Goal: Task Accomplishment & Management: Use online tool/utility

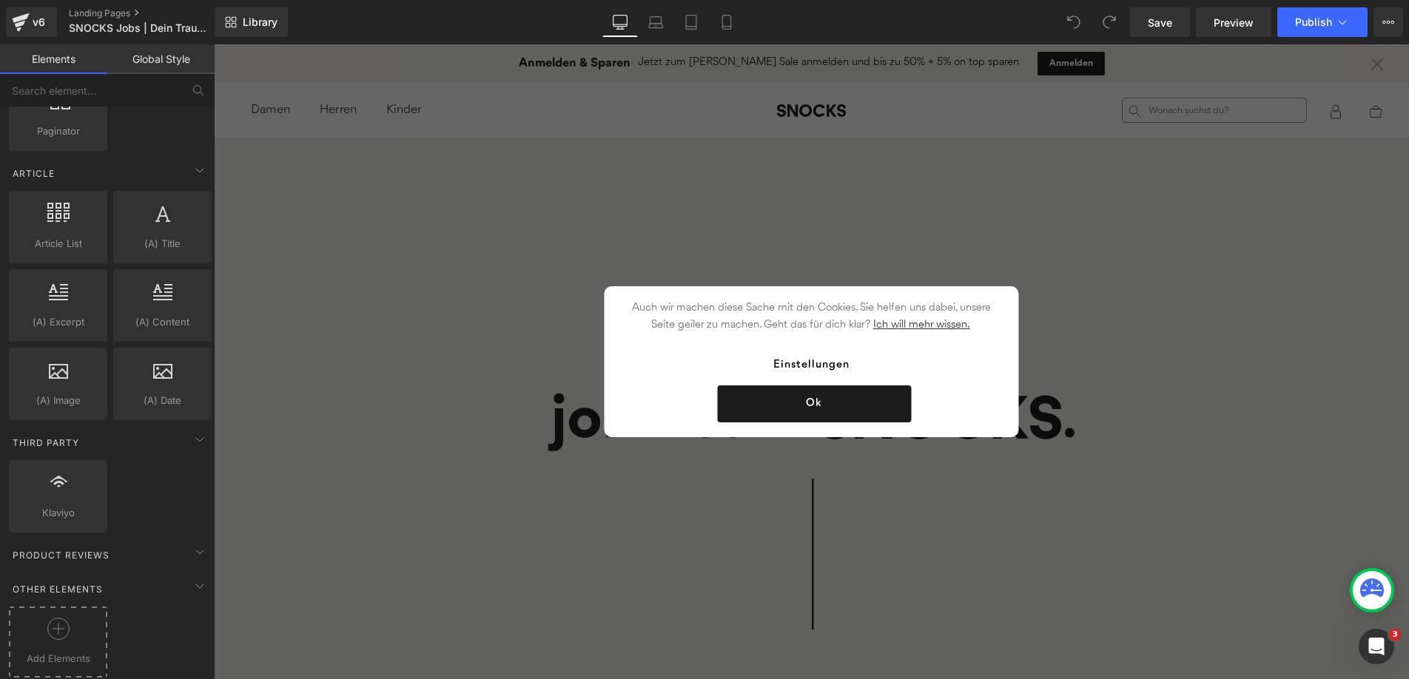
click at [67, 636] on div at bounding box center [58, 634] width 91 height 33
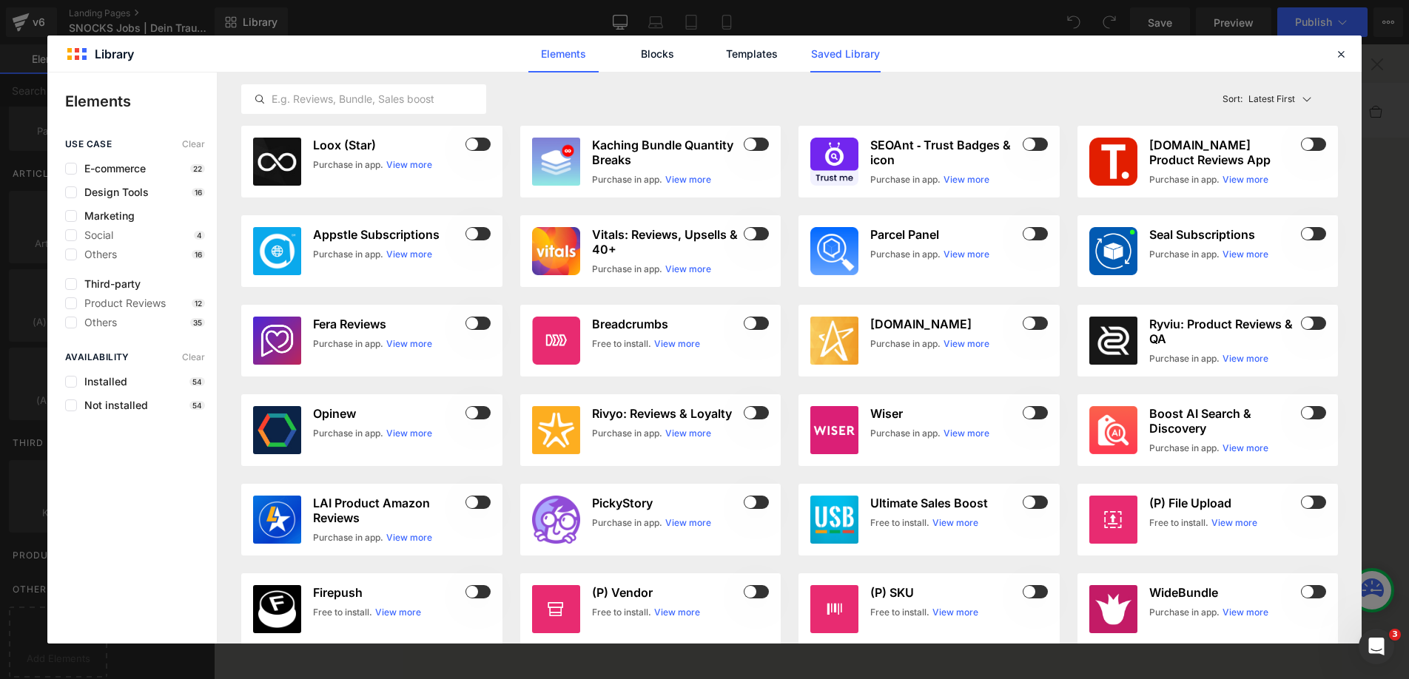
click at [821, 61] on link "Saved Library" at bounding box center [845, 54] width 70 height 37
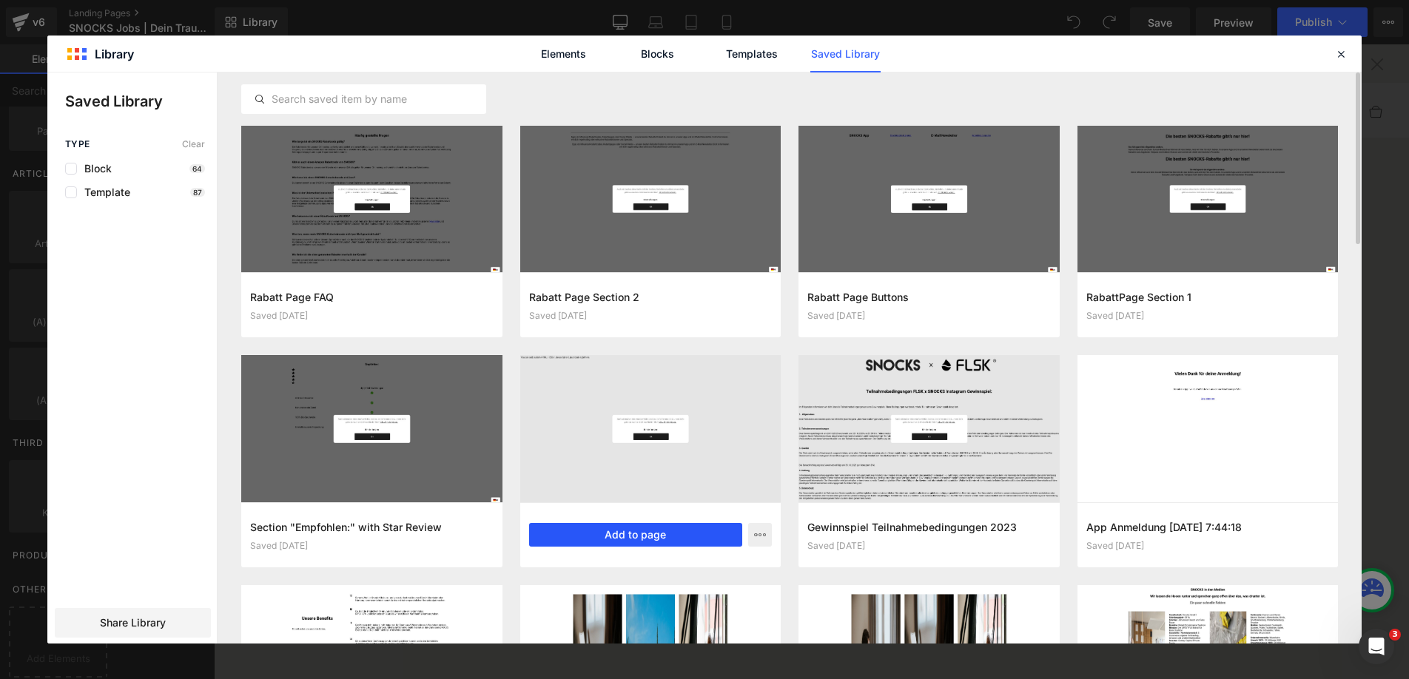
click at [644, 532] on button "Add to page" at bounding box center [636, 535] width 214 height 24
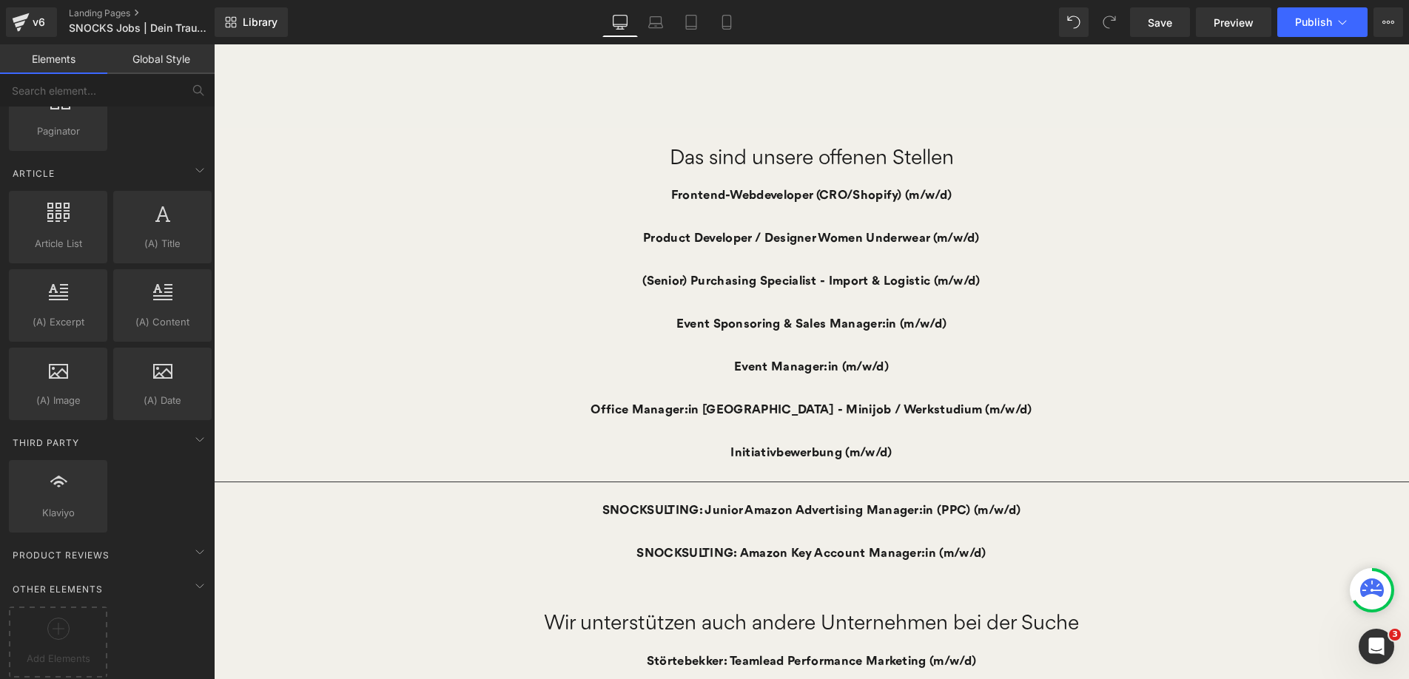
scroll to position [639, 0]
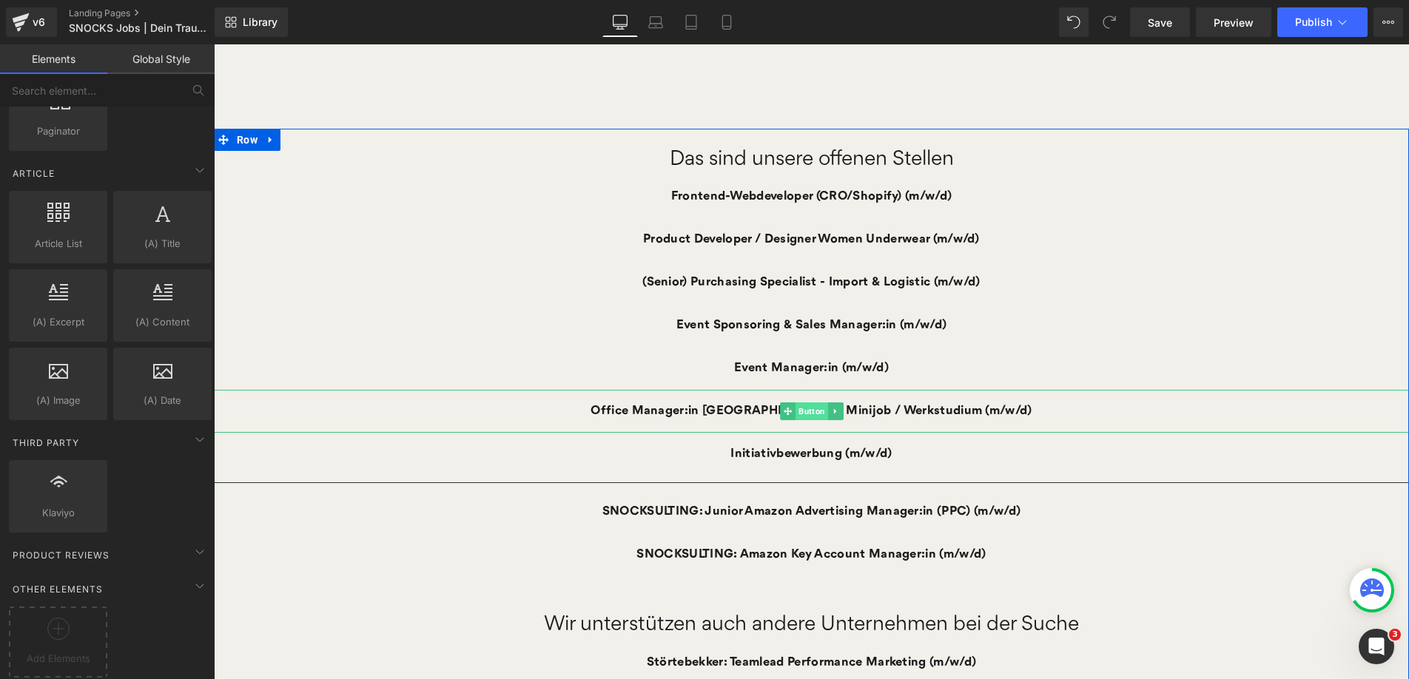
click at [817, 416] on span "Button" at bounding box center [812, 412] width 33 height 18
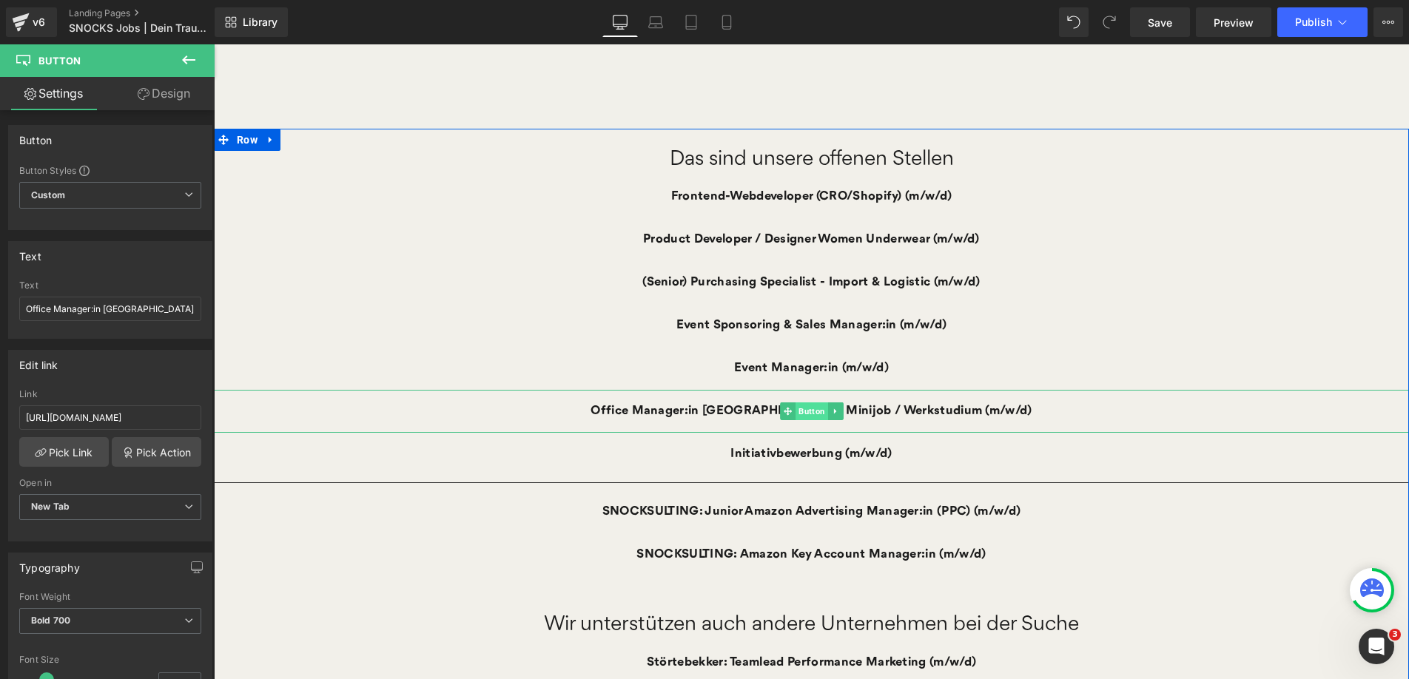
click at [814, 414] on span "Button" at bounding box center [812, 412] width 33 height 18
click at [839, 412] on icon at bounding box center [835, 411] width 8 height 9
click at [831, 414] on icon at bounding box center [828, 411] width 8 height 8
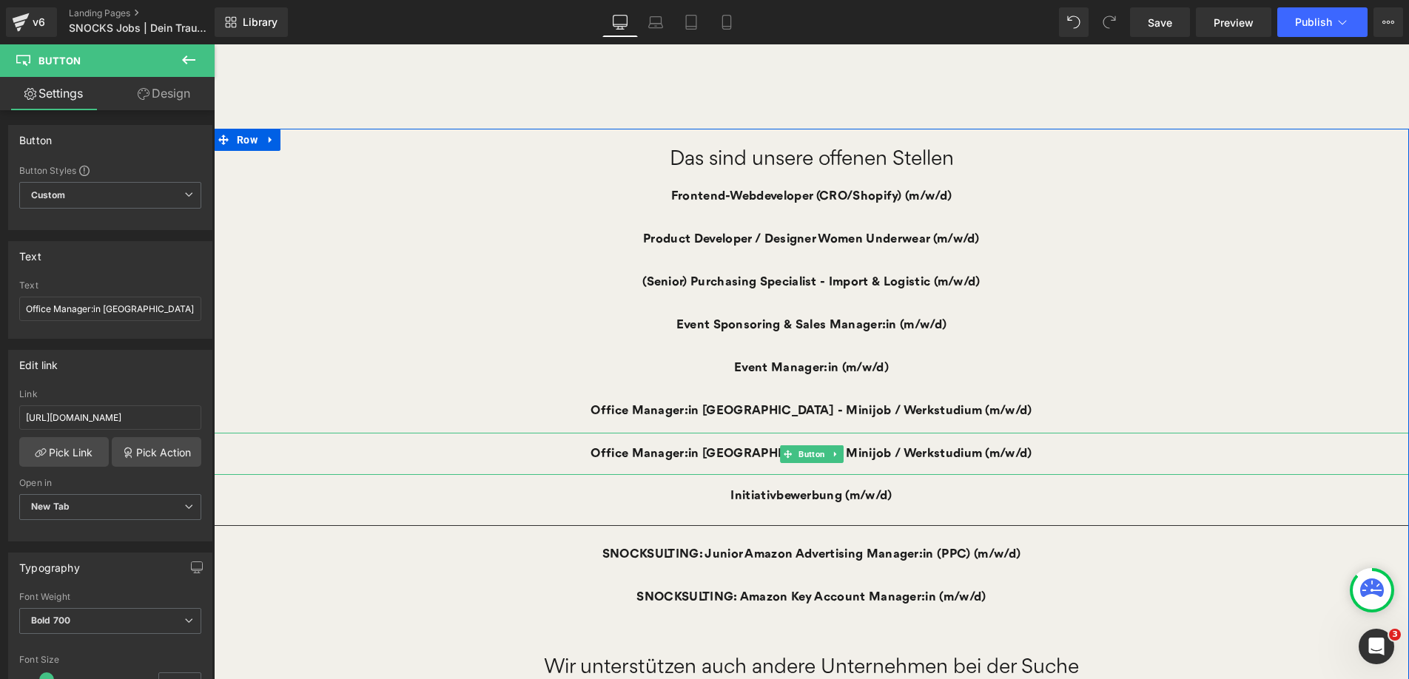
click at [710, 459] on link "Office Manager:in [GEOGRAPHIC_DATA] - Minijob / Werkstudium (m/w/d)" at bounding box center [811, 454] width 488 height 43
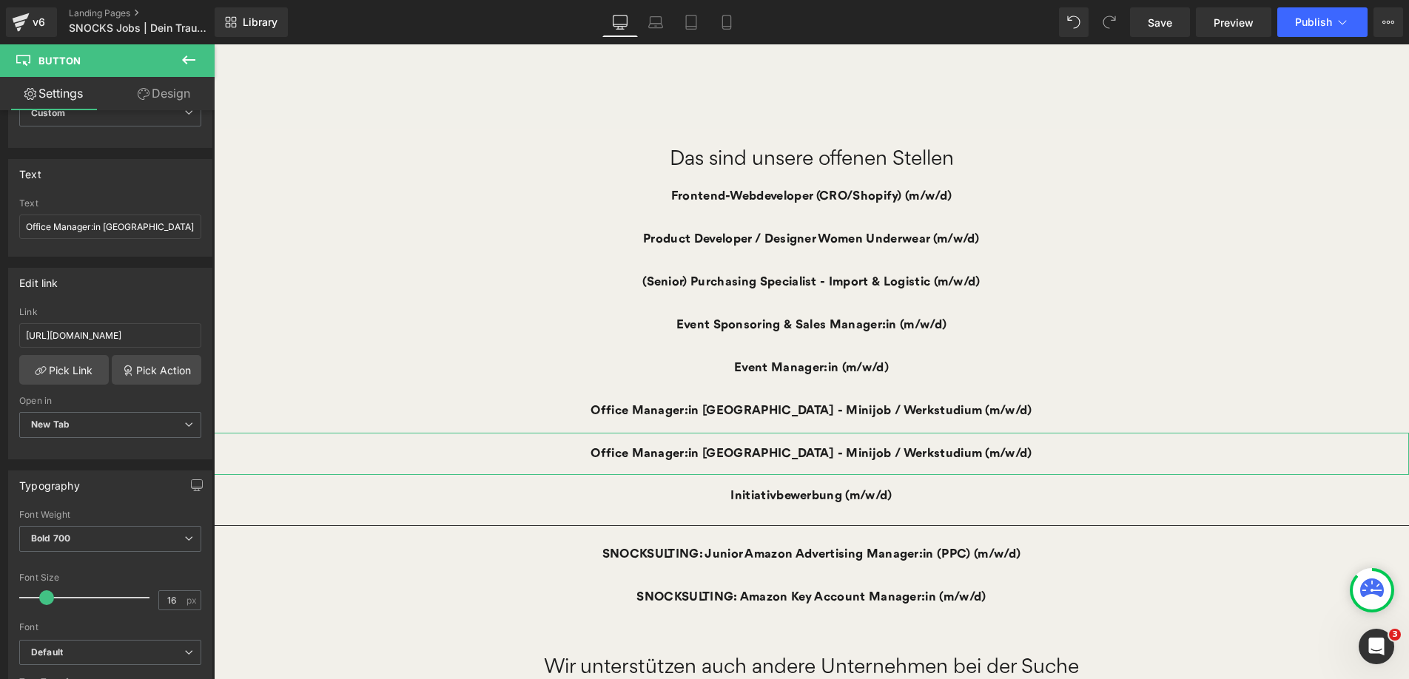
scroll to position [34, 0]
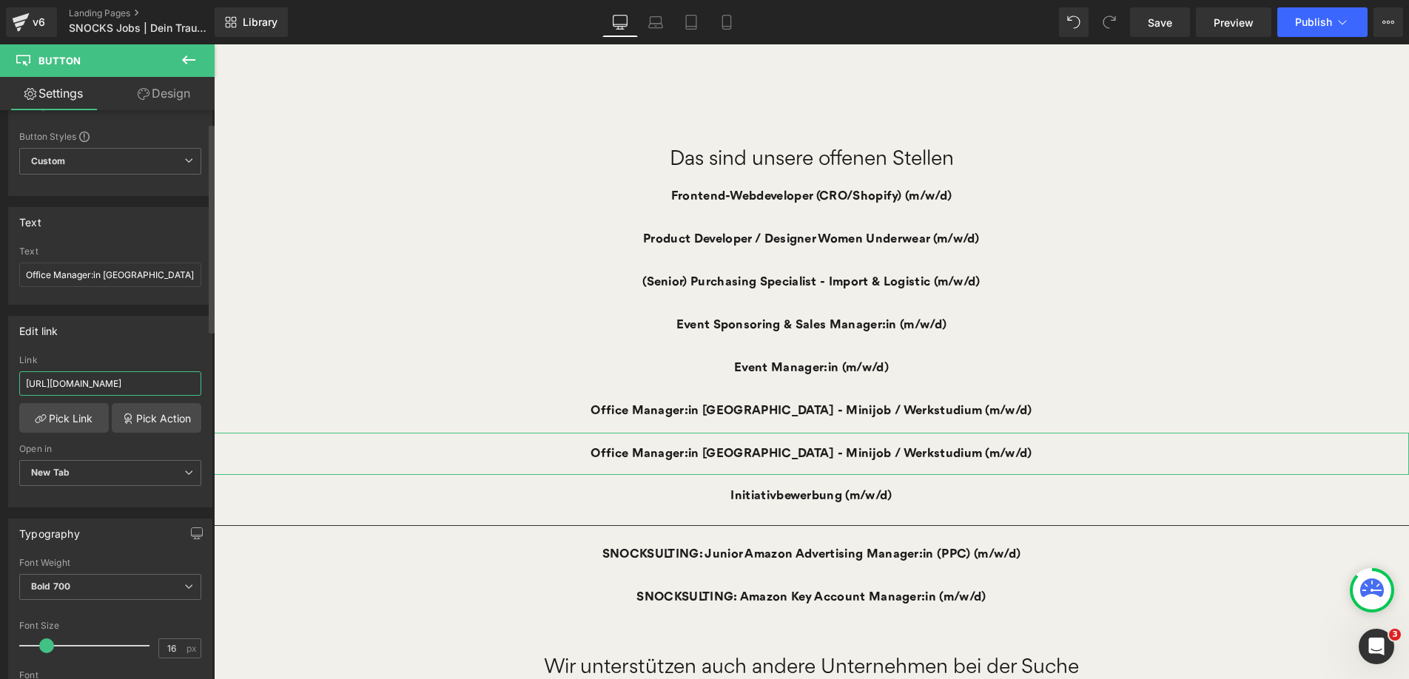
click at [97, 385] on input "[URL][DOMAIN_NAME]" at bounding box center [110, 384] width 182 height 24
type input "[URL][DOMAIN_NAME]"
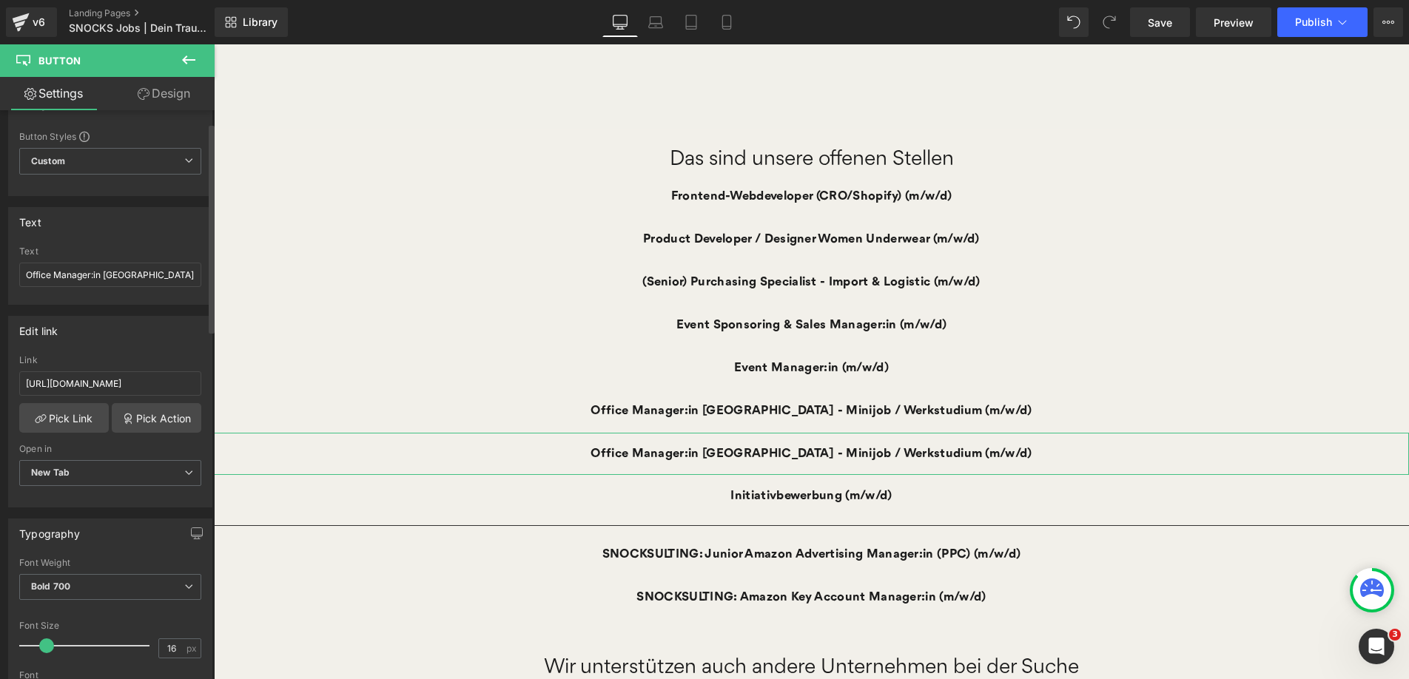
click at [116, 346] on div "Edit link [URL][DOMAIN_NAME] Link [URL][DOMAIN_NAME] Pick Link Pick Action Curr…" at bounding box center [110, 412] width 204 height 192
click at [112, 280] on input "Office Manager:in [GEOGRAPHIC_DATA] - Minijob / Werkstudium (m/w/d)" at bounding box center [110, 275] width 182 height 24
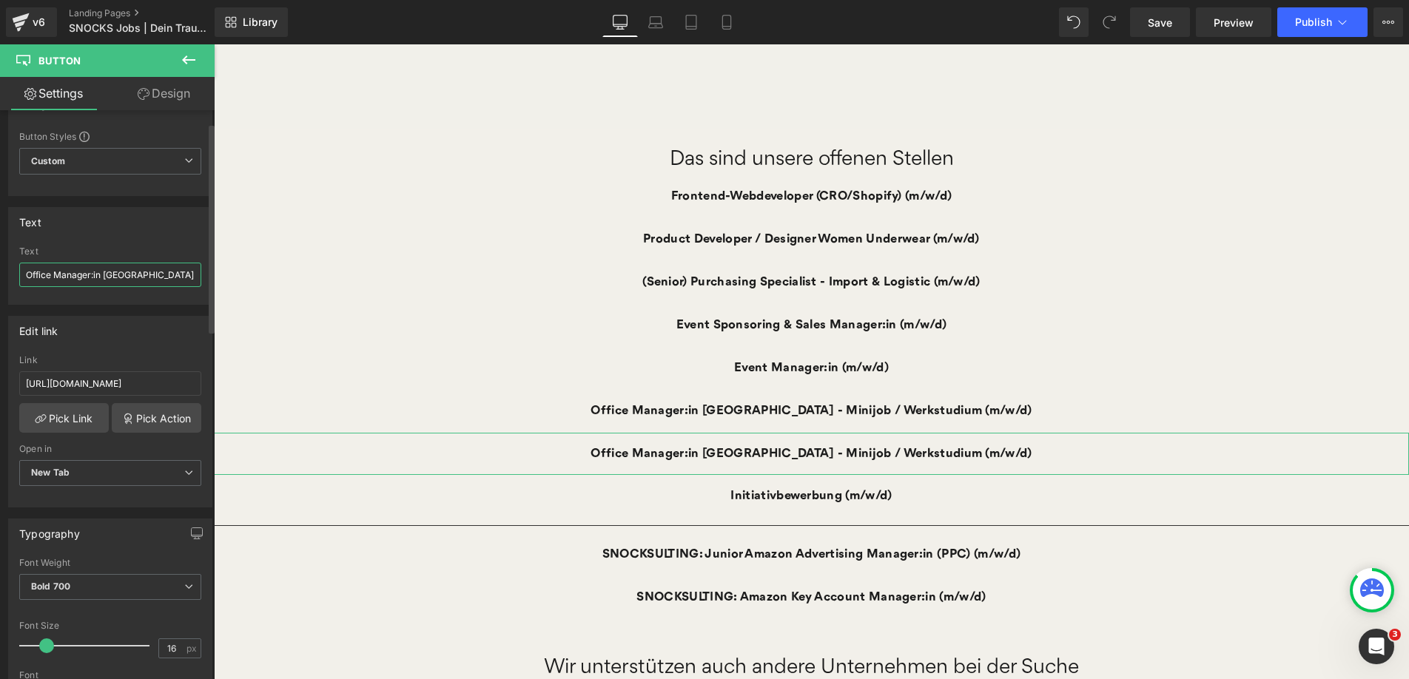
paste input "Werkstudent:in Sustainability (m/w/d)"
type input "Werkstudent:in Sustainability (m/w/d)"
click at [156, 231] on div "Text" at bounding box center [110, 222] width 203 height 28
click at [144, 388] on input "[URL][DOMAIN_NAME]" at bounding box center [110, 384] width 182 height 24
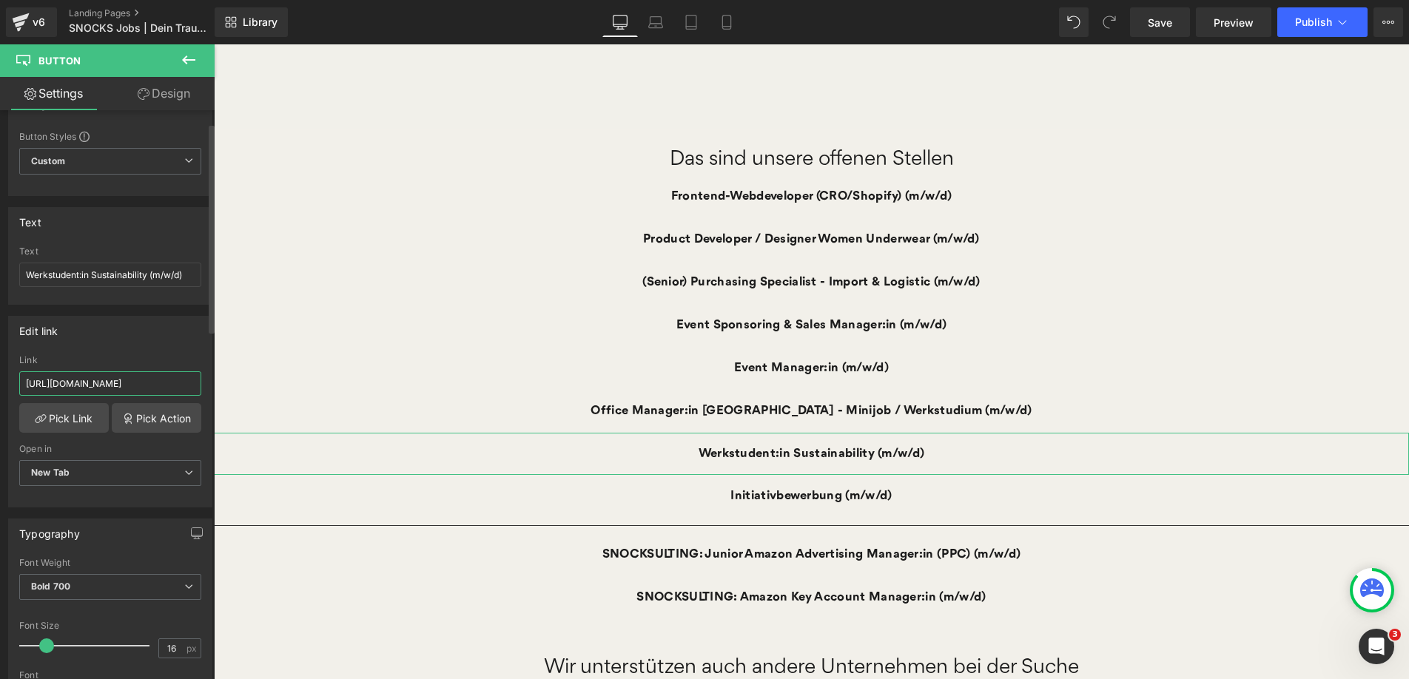
click at [144, 388] on input "[URL][DOMAIN_NAME]" at bounding box center [110, 384] width 182 height 24
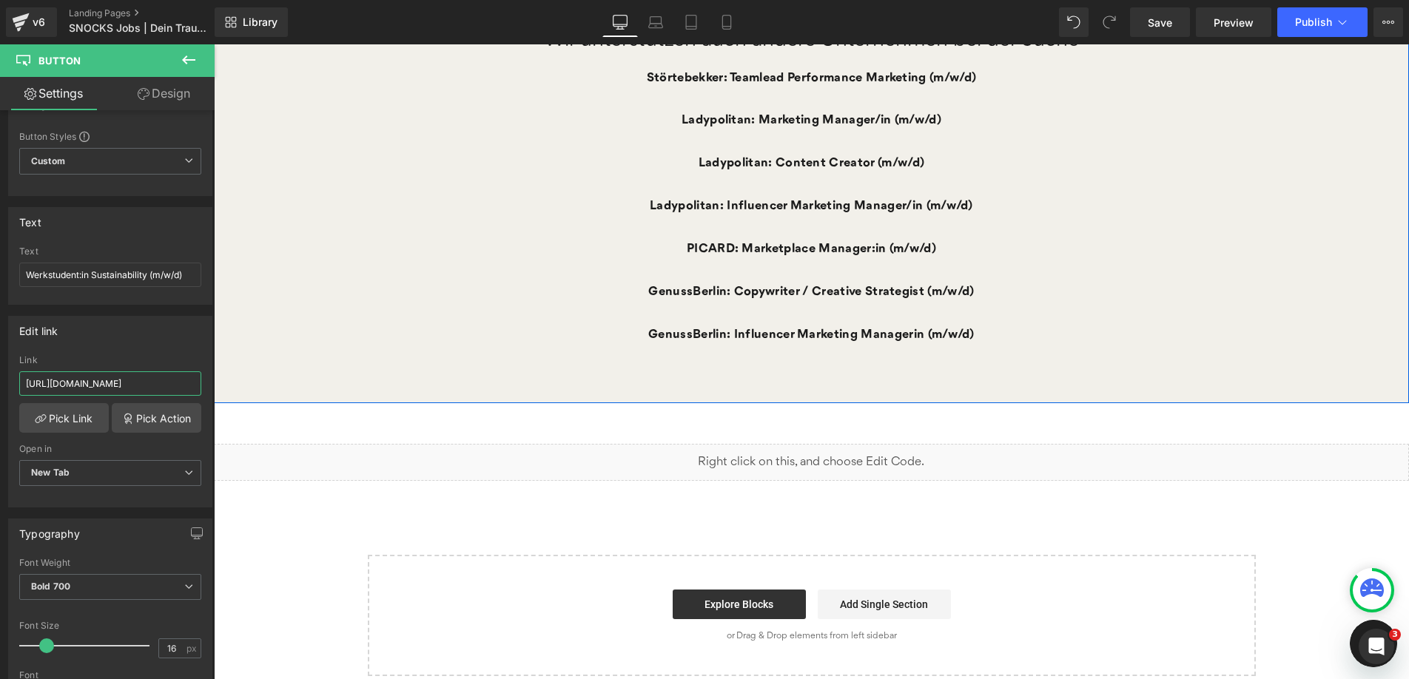
scroll to position [1271, 0]
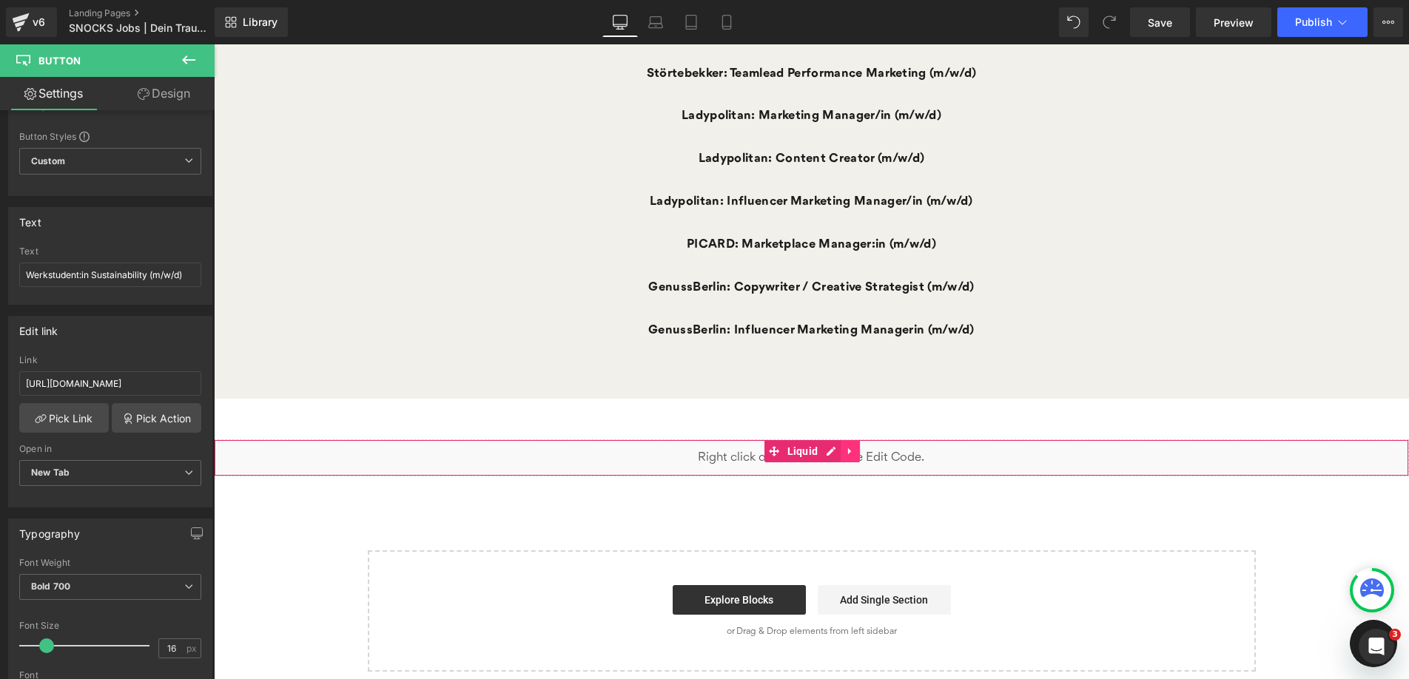
click at [849, 453] on icon at bounding box center [849, 451] width 3 height 7
click at [857, 451] on icon at bounding box center [860, 451] width 10 height 10
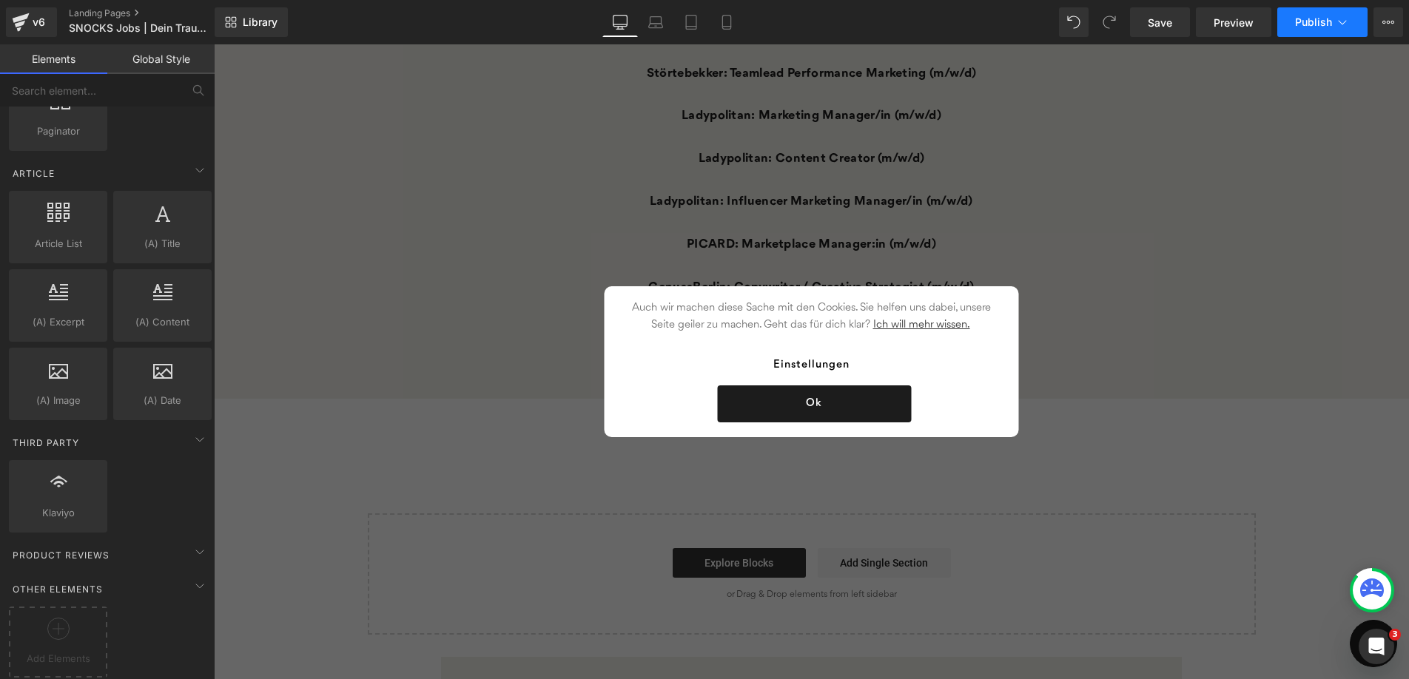
click at [1308, 27] on span "Publish" at bounding box center [1313, 22] width 37 height 12
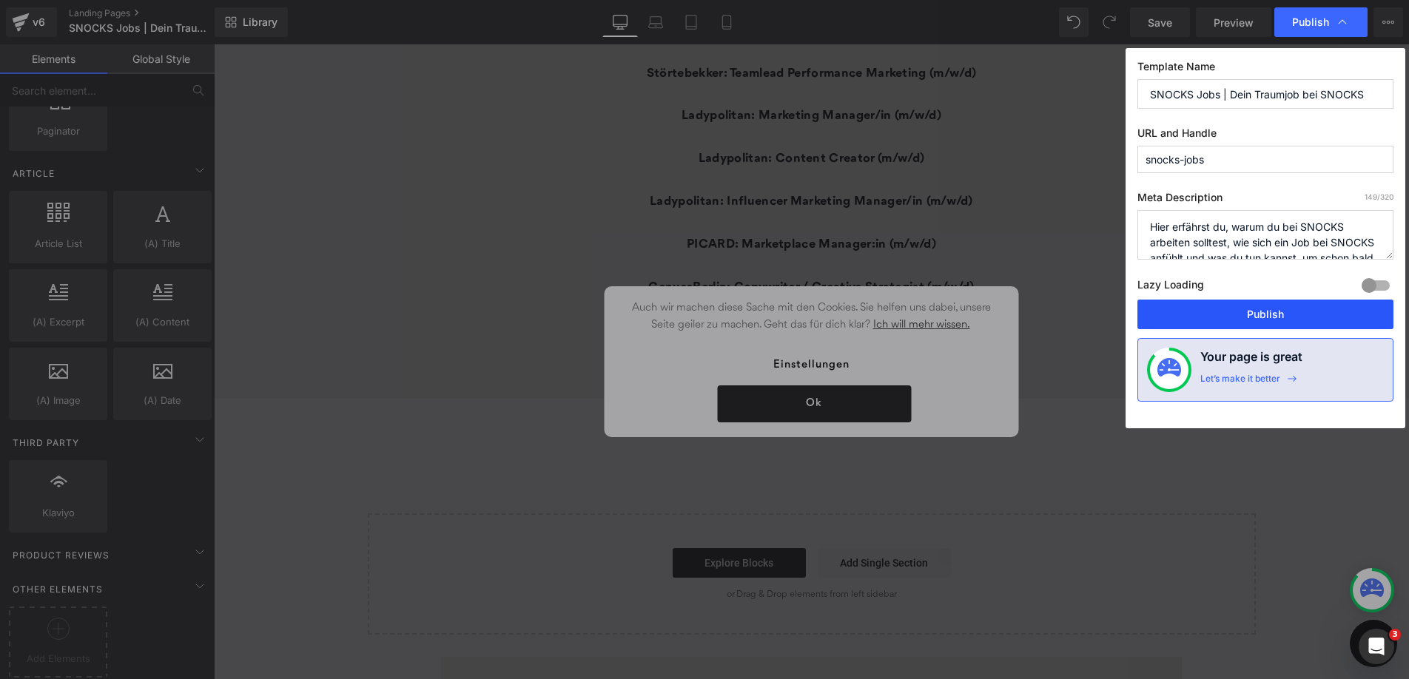
click at [1245, 312] on button "Publish" at bounding box center [1266, 315] width 256 height 30
